Goal: Transaction & Acquisition: Purchase product/service

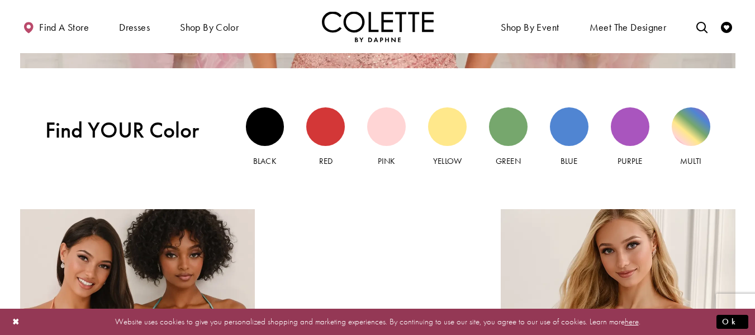
scroll to position [1004, 0]
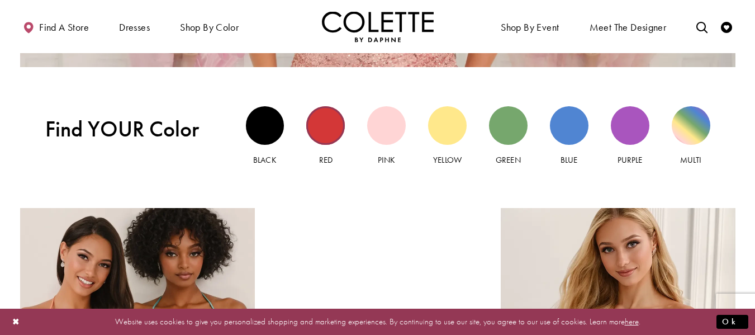
click at [328, 132] on div "Red view" at bounding box center [325, 125] width 39 height 39
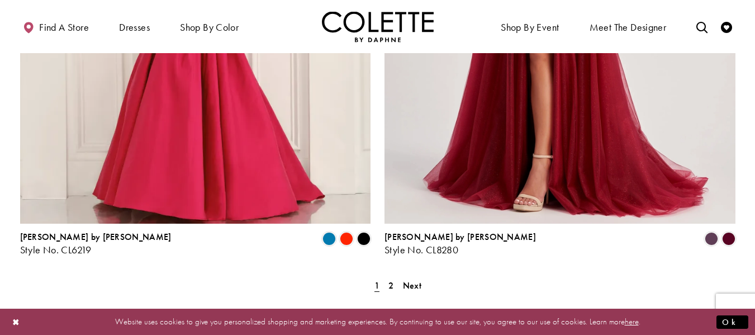
scroll to position [2085, 0]
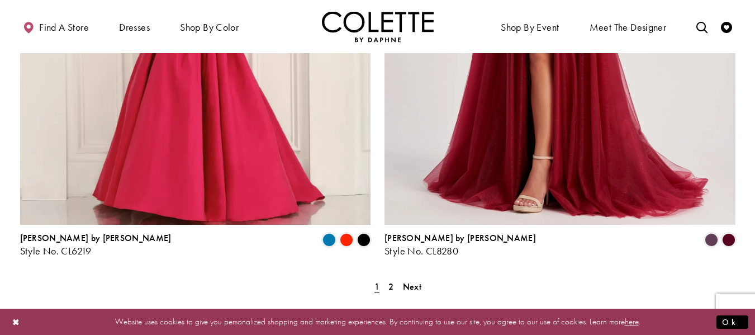
click at [382, 278] on span "1" at bounding box center [377, 286] width 12 height 16
click at [389, 280] on span "2" at bounding box center [390, 286] width 5 height 12
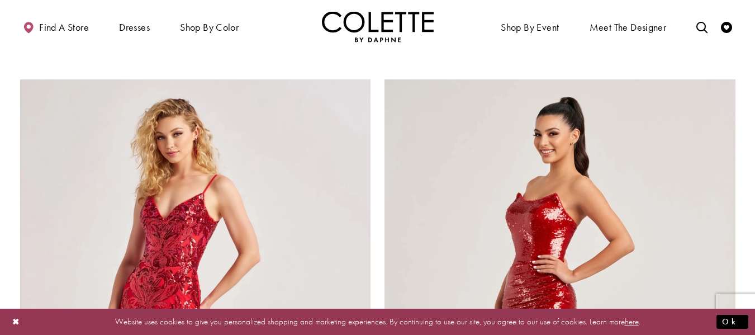
scroll to position [1317, 0]
